Goal: Communication & Community: Participate in discussion

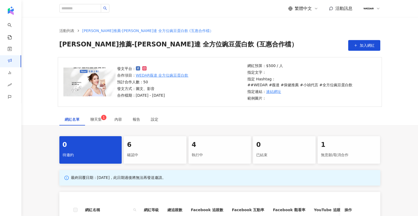
click at [145, 142] on div "6" at bounding box center [155, 145] width 56 height 9
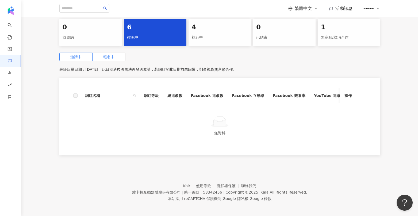
click at [108, 55] on span "報名中" at bounding box center [108, 57] width 11 height 4
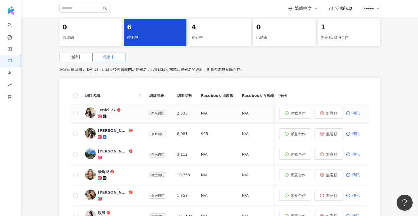
click at [102, 108] on div "_enid_77" at bounding box center [107, 110] width 18 height 5
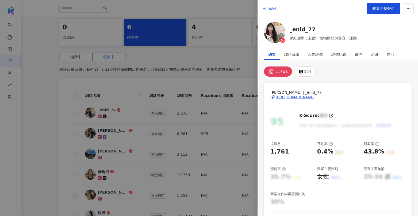
click at [296, 97] on div "[URL][DOMAIN_NAME]" at bounding box center [295, 97] width 39 height 5
click at [153, 65] on div at bounding box center [209, 108] width 418 height 216
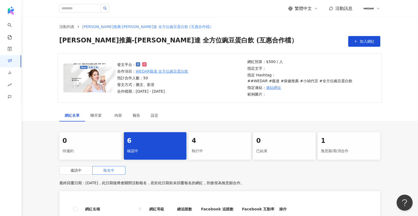
scroll to position [1, 0]
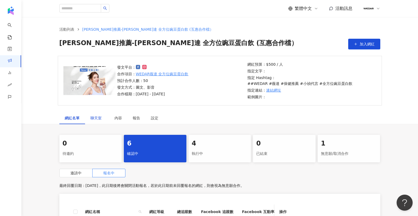
click at [96, 116] on span "聊天室" at bounding box center [96, 118] width 13 height 4
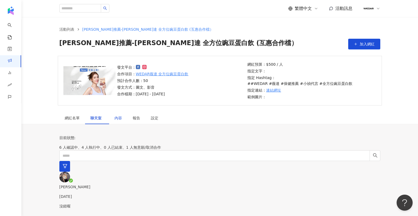
click at [120, 115] on div "內容" at bounding box center [118, 118] width 7 height 6
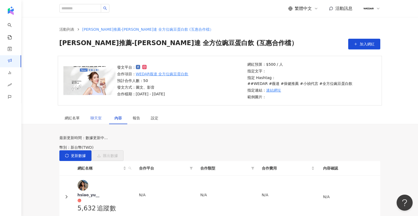
click at [105, 113] on div "聊天室" at bounding box center [97, 118] width 24 height 12
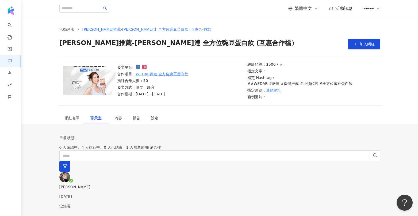
click at [108, 204] on div "沒錯喔" at bounding box center [219, 212] width 321 height 16
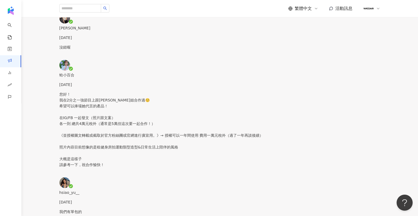
scroll to position [77, 0]
